Goal: Information Seeking & Learning: Learn about a topic

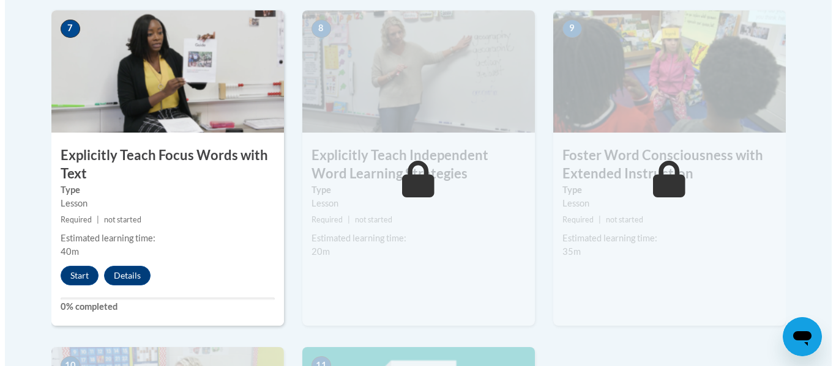
scroll to position [1201, 0]
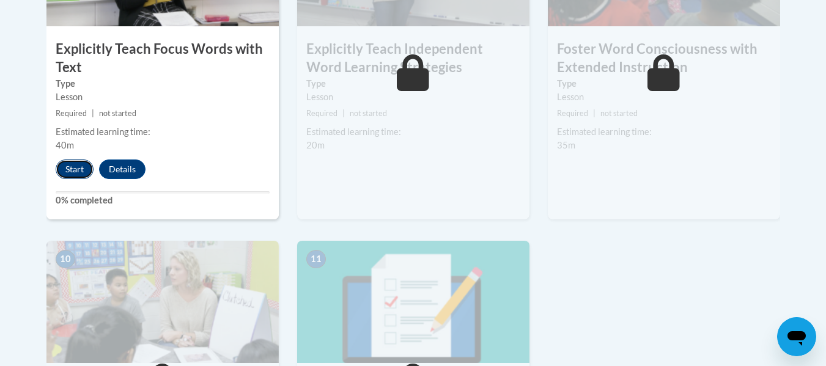
click at [86, 165] on button "Start" at bounding box center [75, 170] width 38 height 20
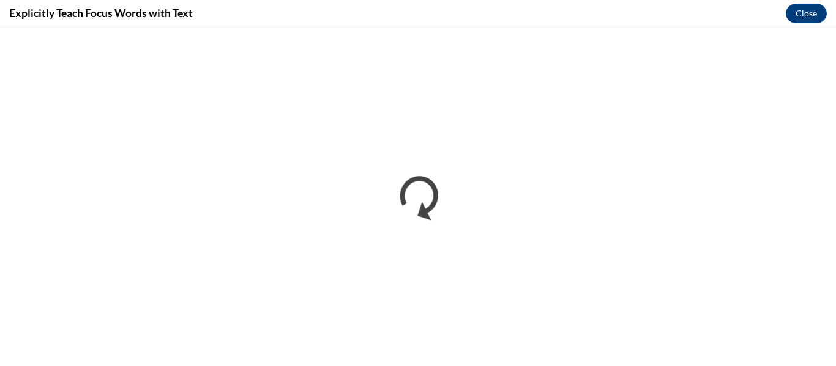
scroll to position [0, 0]
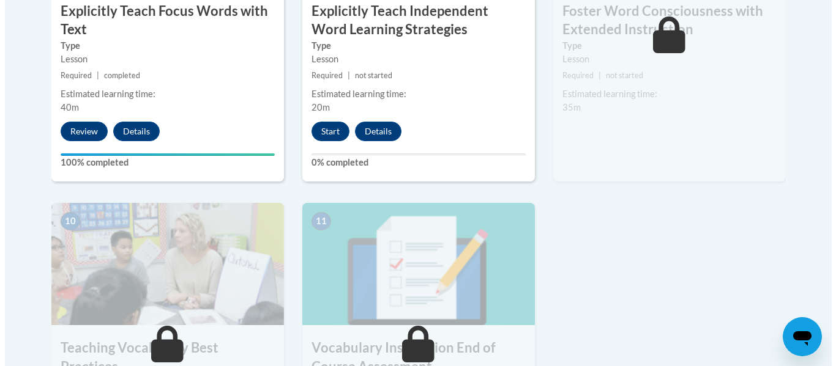
scroll to position [1257, 0]
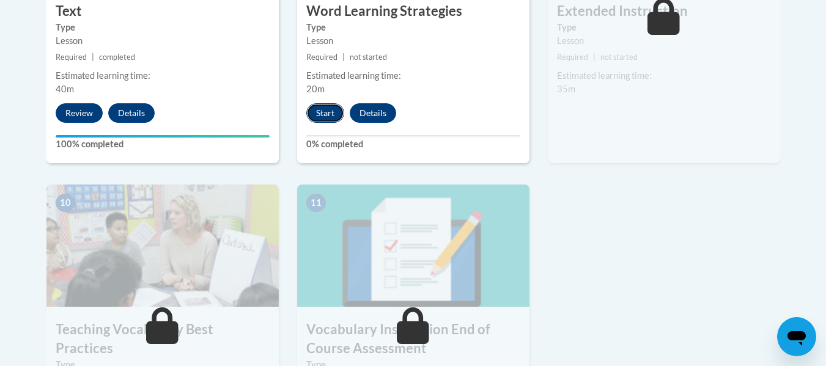
click at [330, 114] on button "Start" at bounding box center [325, 113] width 38 height 20
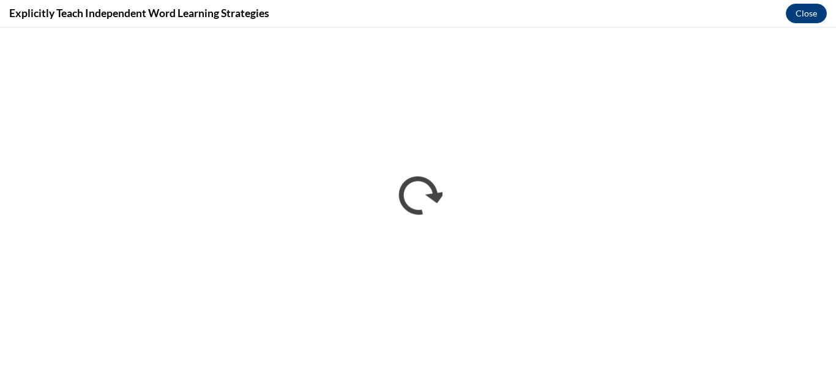
scroll to position [0, 0]
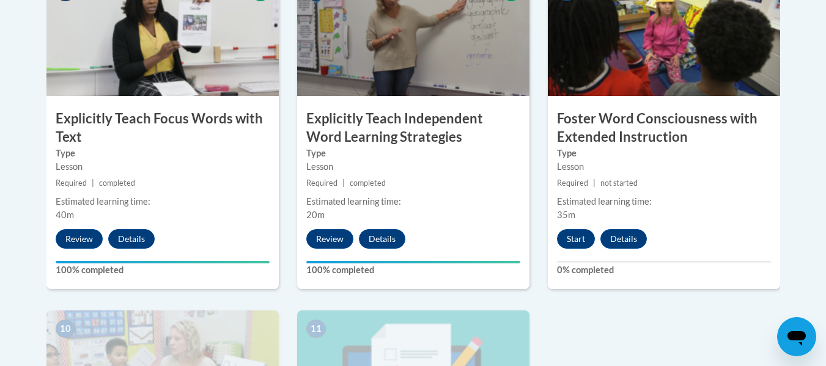
scroll to position [1128, 0]
